Goal: Task Accomplishment & Management: Complete application form

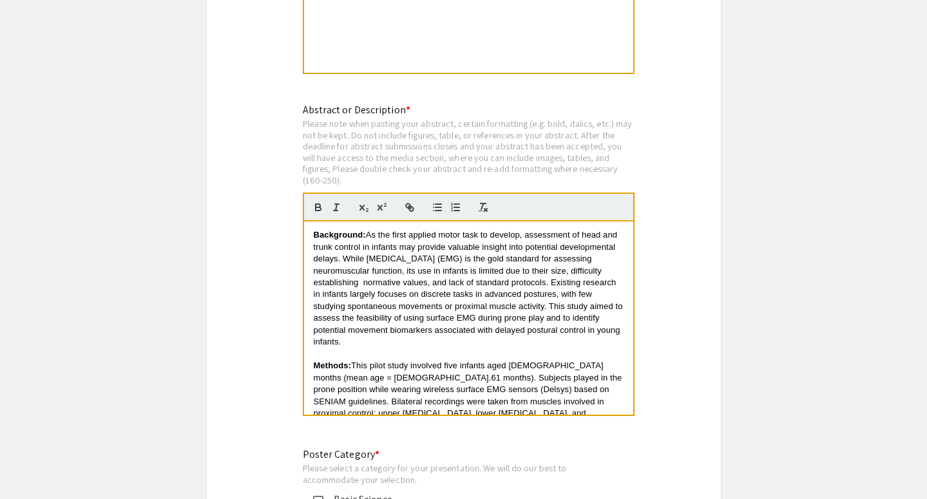
scroll to position [2591, 0]
click at [363, 277] on span "As the first applied motor task to develop, assessment of head and trunk contro…" at bounding box center [470, 287] width 312 height 117
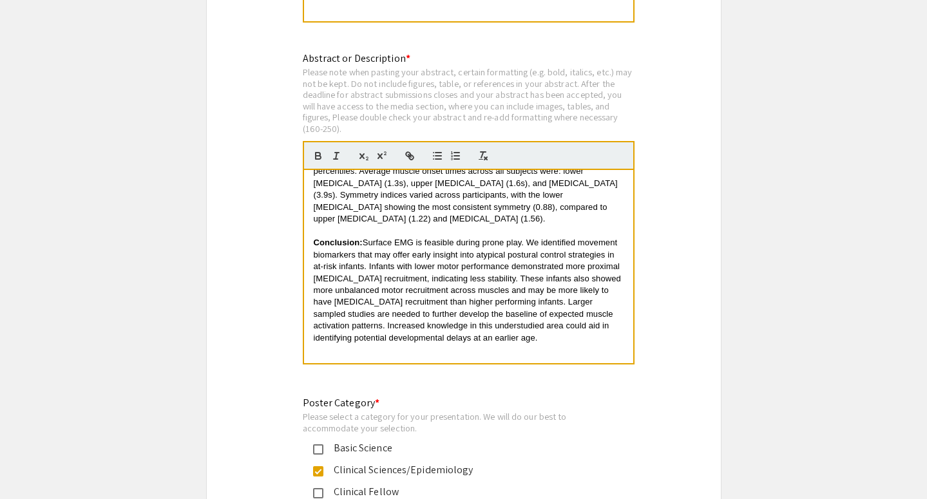
scroll to position [2645, 0]
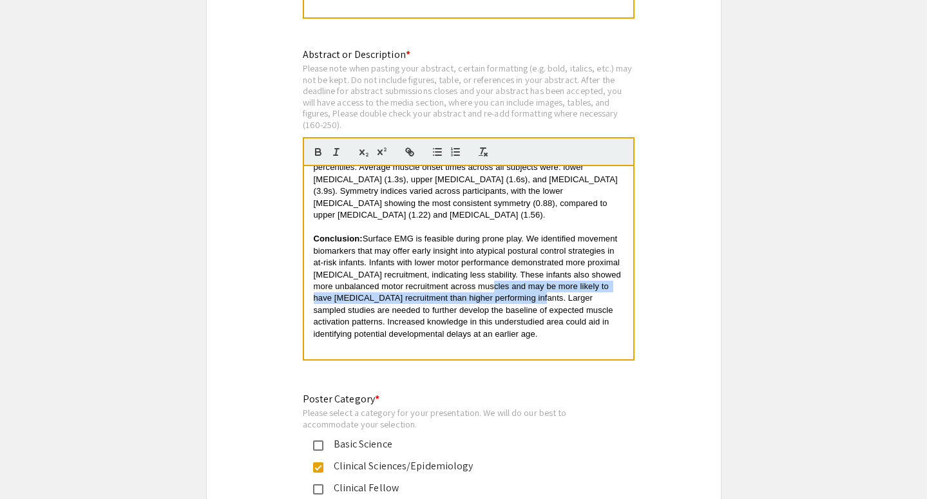
drag, startPoint x: 487, startPoint y: 254, endPoint x: 528, endPoint y: 262, distance: 42.7
click at [529, 262] on span "Surface EMG is feasible during prone play. We identified movement biomarkers th…" at bounding box center [469, 286] width 310 height 105
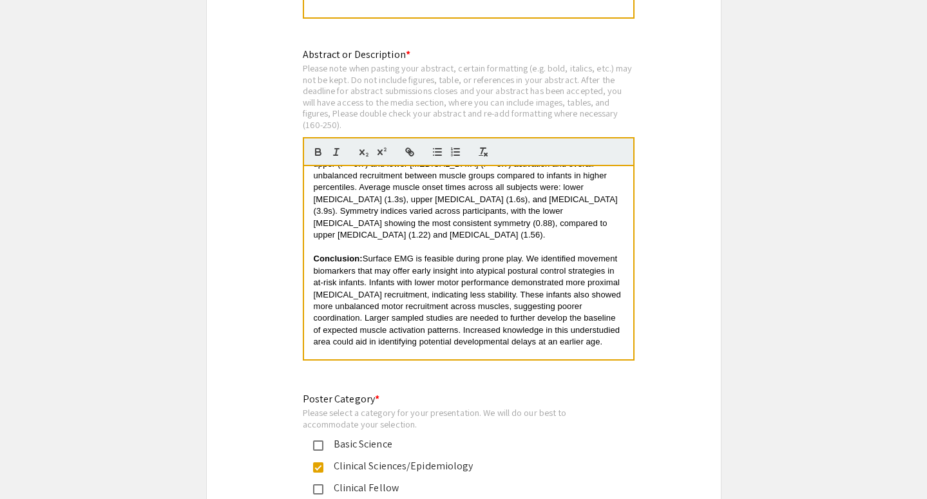
scroll to position [314, 0]
drag, startPoint x: 452, startPoint y: 275, endPoint x: 430, endPoint y: 275, distance: 22.6
click at [430, 275] on span "Surface EMG is feasible during prone play. We identified movement biomarkers th…" at bounding box center [469, 299] width 310 height 93
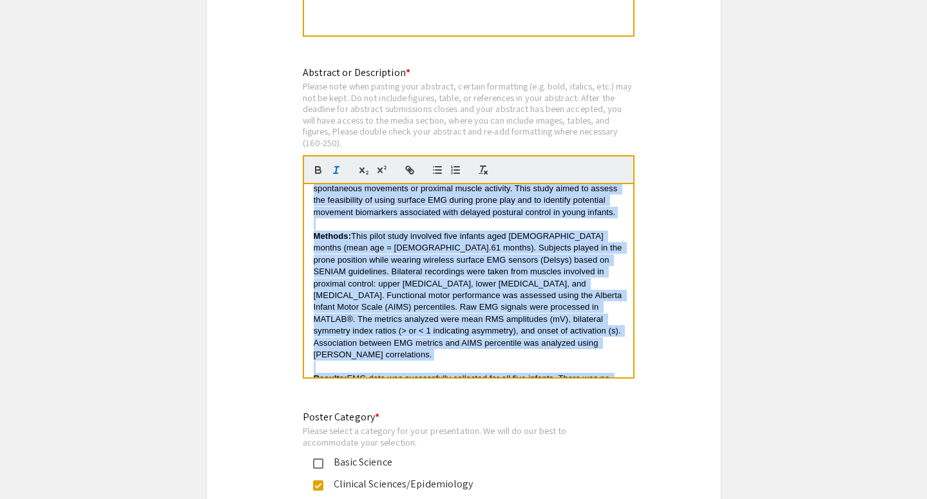
scroll to position [0, 0]
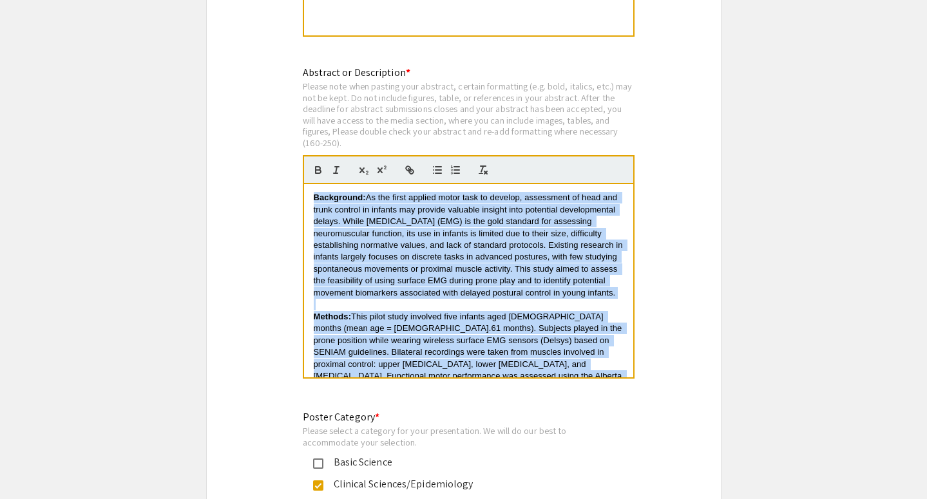
drag, startPoint x: 563, startPoint y: 361, endPoint x: 320, endPoint y: 170, distance: 309.4
click at [320, 170] on quill-editor "Background: As the first applied motor task to develop, assessment of head and …" at bounding box center [469, 267] width 332 height 224
copy div "Loremipsum: Do sit ametc adipisc elits doei te incidid, utlaboreet do magn ali …"
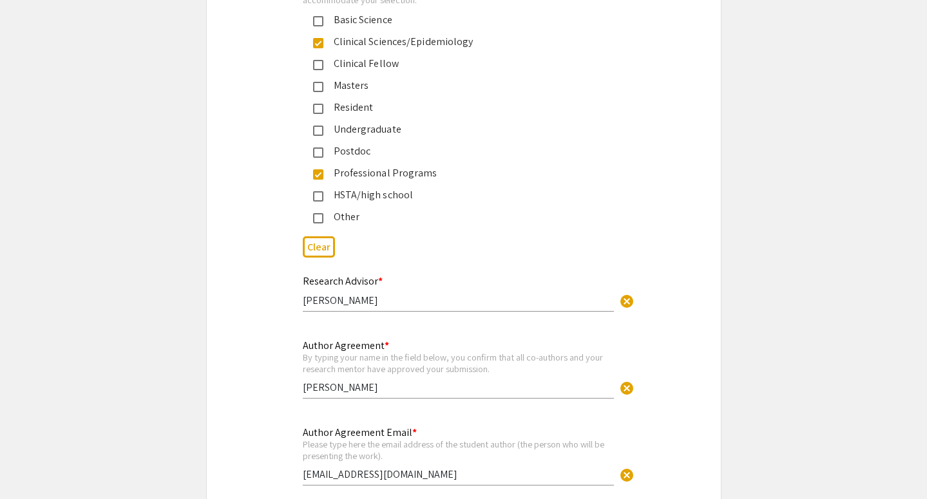
scroll to position [3072, 0]
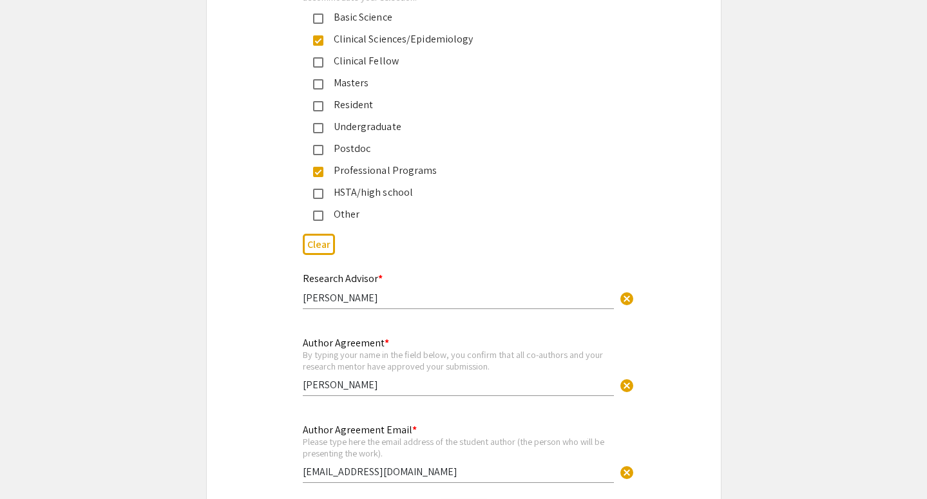
click at [398, 292] on input "[PERSON_NAME]" at bounding box center [458, 298] width 311 height 14
type input "[PERSON_NAME], PT, PhD"
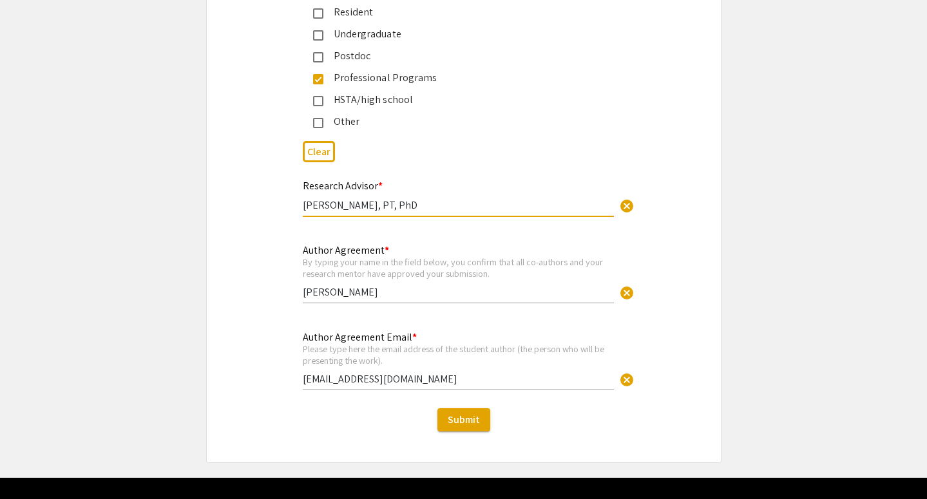
scroll to position [3189, 0]
